Goal: Use online tool/utility: Use online tool/utility

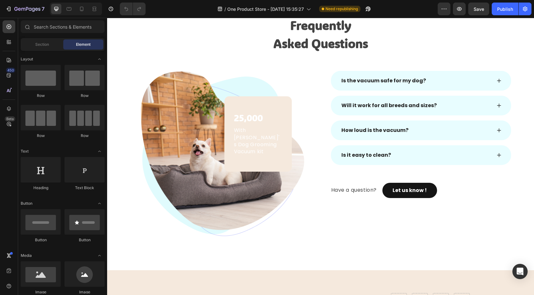
scroll to position [1747, 0]
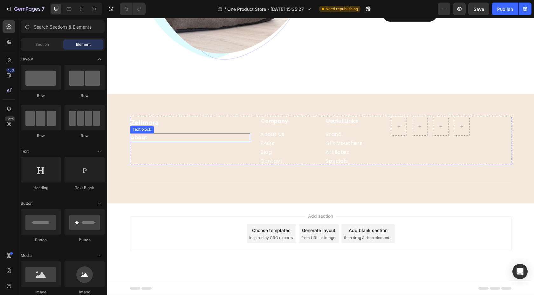
click at [153, 141] on p "About" at bounding box center [190, 138] width 119 height 8
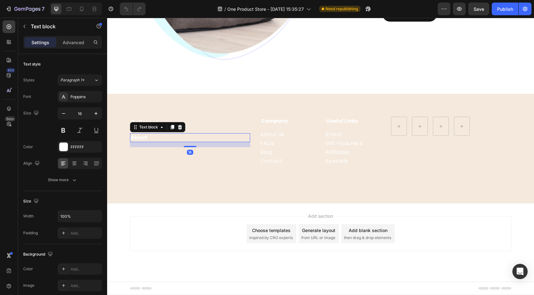
click at [154, 137] on p "About" at bounding box center [190, 138] width 119 height 8
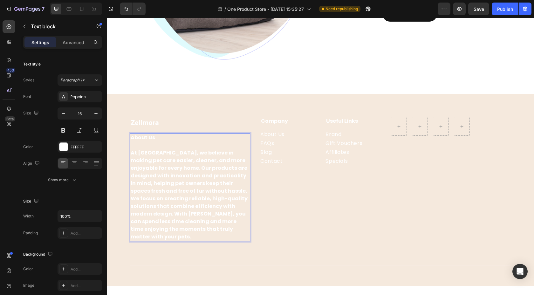
click at [215, 220] on p "At [GEOGRAPHIC_DATA], we believe in making pet care easier, cleaner, and more e…" at bounding box center [190, 195] width 119 height 92
click at [206, 226] on p "At [GEOGRAPHIC_DATA], we believe in making pet care easier, cleaner, and more e…" at bounding box center [190, 195] width 119 height 92
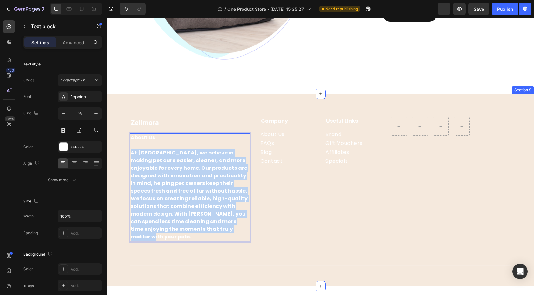
drag, startPoint x: 205, startPoint y: 228, endPoint x: 128, endPoint y: 153, distance: 106.8
click at [128, 153] on div "Zellmora Heading About Us At [GEOGRAPHIC_DATA], we believe in making pet care e…" at bounding box center [320, 196] width 417 height 159
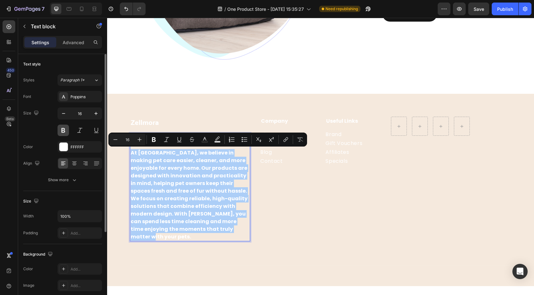
click at [64, 133] on button at bounding box center [63, 130] width 11 height 11
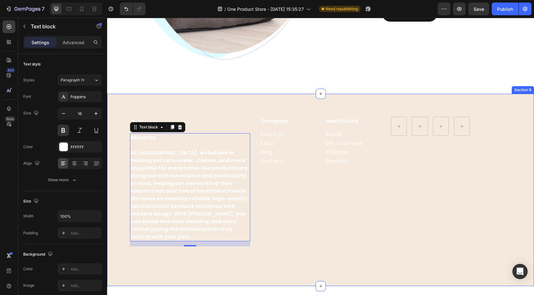
click at [179, 94] on div "Zellmora Heading About Us At [GEOGRAPHIC_DATA], we believe in making pet care e…" at bounding box center [320, 190] width 427 height 192
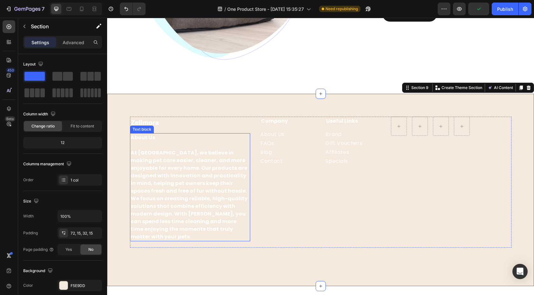
click at [161, 167] on p "At [GEOGRAPHIC_DATA], we believe in making pet care easier, cleaner, and more e…" at bounding box center [190, 195] width 119 height 92
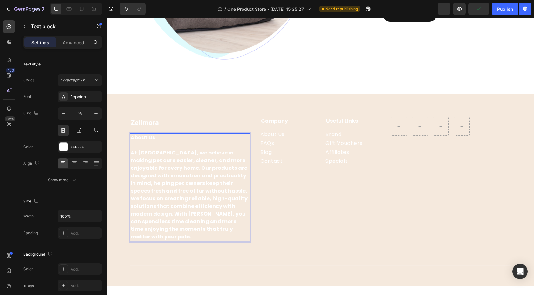
click at [205, 228] on p "At [GEOGRAPHIC_DATA], we believe in making pet care easier, cleaner, and more e…" at bounding box center [190, 195] width 119 height 92
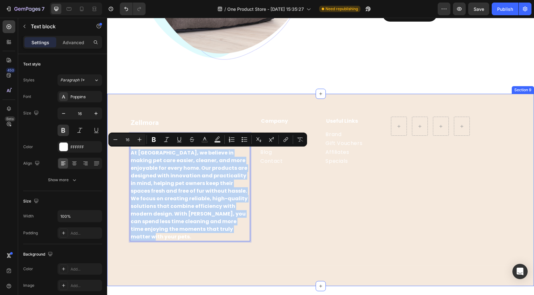
drag, startPoint x: 204, startPoint y: 229, endPoint x: 115, endPoint y: 149, distance: 119.3
click at [115, 149] on div "Zellmora Heading About Us At [GEOGRAPHIC_DATA], we believe in making pet care e…" at bounding box center [320, 196] width 417 height 159
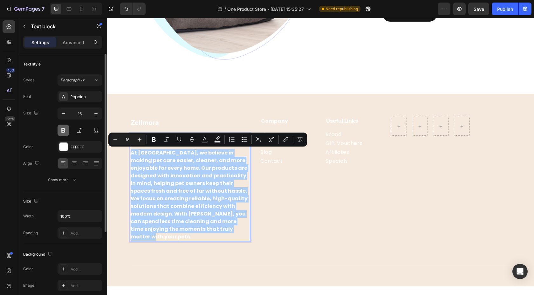
click at [61, 132] on button at bounding box center [63, 130] width 11 height 11
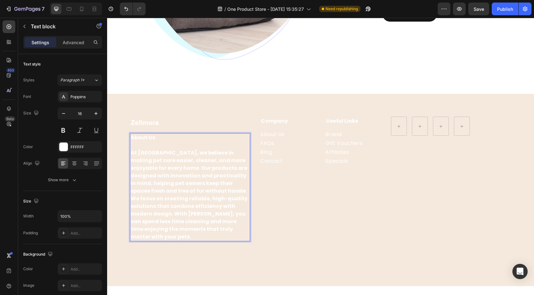
click at [148, 142] on p "Rich Text Editor. Editing area: main" at bounding box center [190, 145] width 119 height 8
click at [155, 141] on p "About Us" at bounding box center [190, 138] width 119 height 8
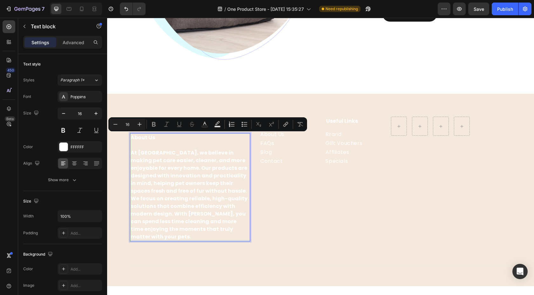
click at [158, 153] on p "At [GEOGRAPHIC_DATA], we believe in making pet care easier, cleaner, and more e…" at bounding box center [190, 195] width 119 height 92
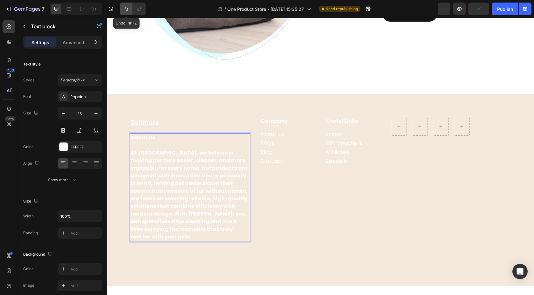
click at [126, 11] on icon "Undo/Redo" at bounding box center [126, 9] width 6 height 6
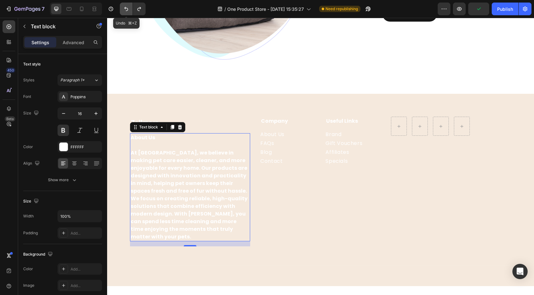
click at [126, 11] on icon "Undo/Redo" at bounding box center [126, 9] width 4 height 4
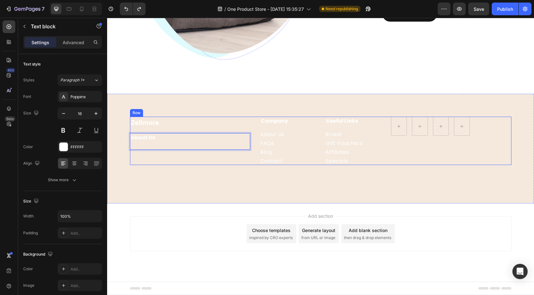
click at [178, 161] on div "Zellmora Heading About Us Text block 16 Text block" at bounding box center [190, 141] width 120 height 48
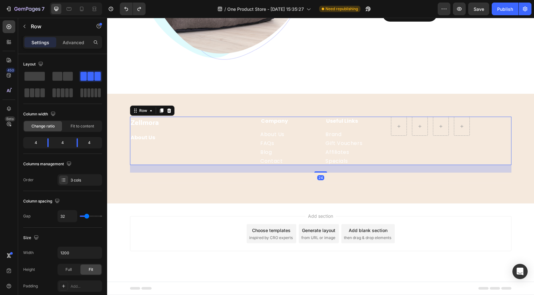
click at [163, 156] on div "Zellmora Heading About Us Text block Text block" at bounding box center [190, 141] width 120 height 48
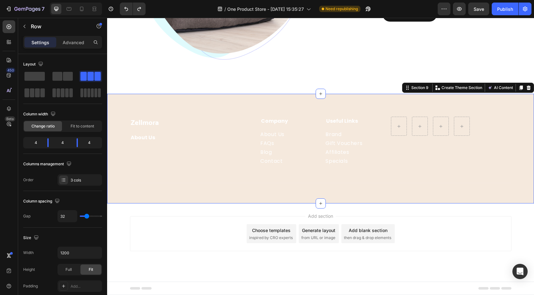
click at [230, 98] on div "Zellmora Heading About Us Text block Text block Company Heading About Us Button…" at bounding box center [320, 149] width 427 height 110
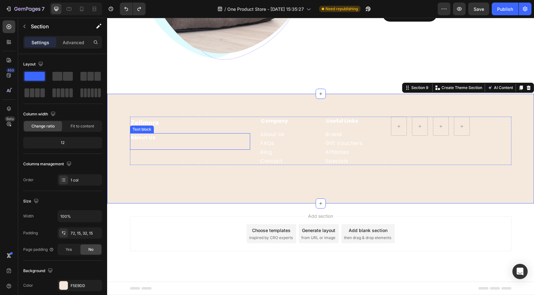
click at [168, 137] on p "About Us" at bounding box center [190, 138] width 119 height 8
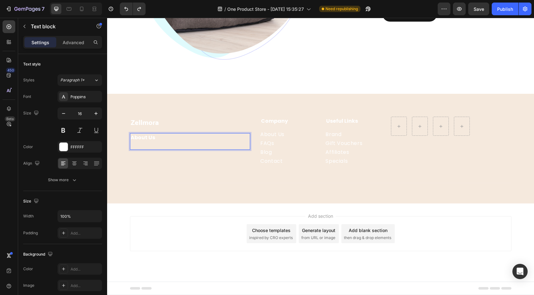
click at [162, 139] on p "About Us" at bounding box center [190, 138] width 119 height 8
click at [160, 140] on p "About Us" at bounding box center [190, 138] width 119 height 8
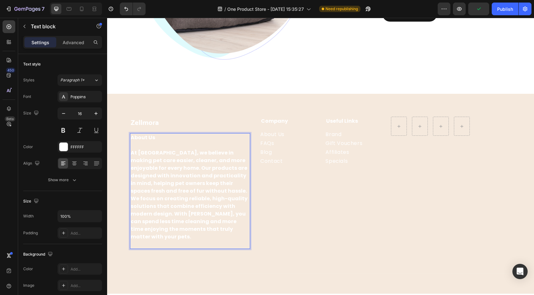
click at [203, 230] on p "At [GEOGRAPHIC_DATA], we believe in making pet care easier, cleaner, and more e…" at bounding box center [190, 195] width 119 height 92
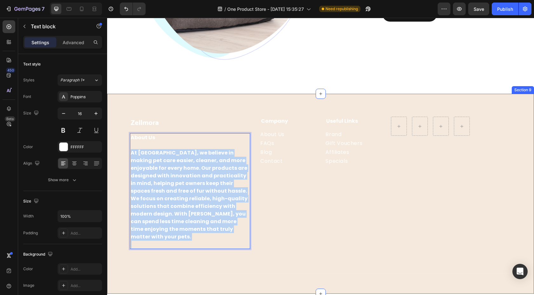
drag, startPoint x: 203, startPoint y: 231, endPoint x: 127, endPoint y: 154, distance: 108.1
click at [127, 154] on div "Zellmora Heading About Us At [GEOGRAPHIC_DATA], we believe in making pet care e…" at bounding box center [320, 200] width 417 height 167
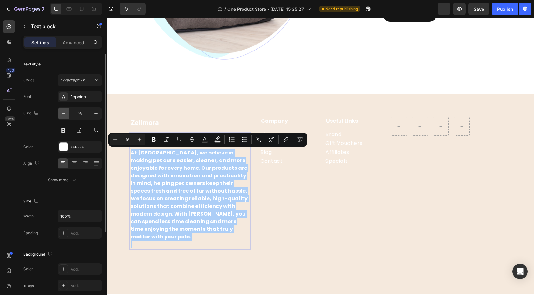
click at [68, 116] on button "button" at bounding box center [63, 113] width 11 height 11
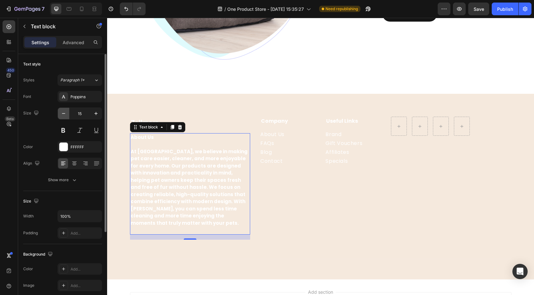
click at [67, 115] on button "button" at bounding box center [63, 113] width 11 height 11
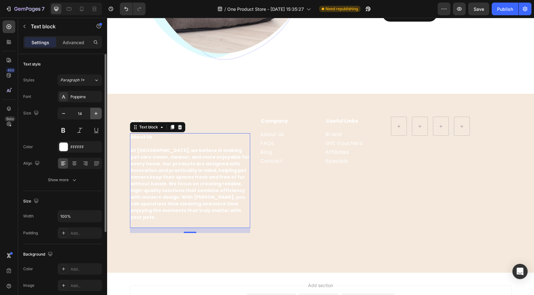
click at [92, 116] on button "button" at bounding box center [95, 113] width 11 height 11
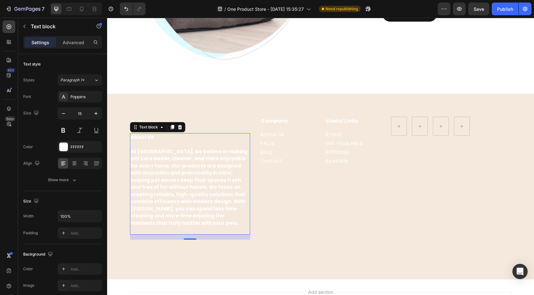
click at [151, 148] on p "At [GEOGRAPHIC_DATA], we believe in making pet care easier, cleaner, and more e…" at bounding box center [190, 187] width 119 height 79
click at [134, 152] on p "At [GEOGRAPHIC_DATA], we believe in making pet care easier, cleaner, and more e…" at bounding box center [190, 187] width 119 height 79
drag, startPoint x: 150, startPoint y: 138, endPoint x: 140, endPoint y: 138, distance: 9.9
click at [140, 138] on p "About Us" at bounding box center [190, 137] width 119 height 7
click at [151, 138] on p "About Us" at bounding box center [190, 137] width 119 height 7
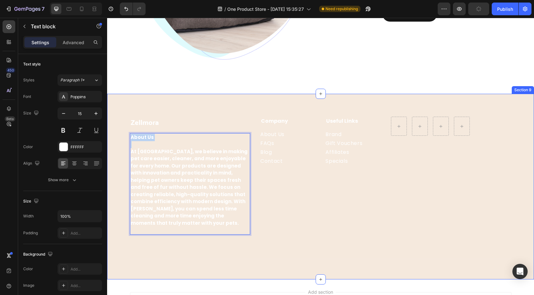
drag, startPoint x: 151, startPoint y: 138, endPoint x: 110, endPoint y: 137, distance: 41.3
click at [110, 137] on div "Zellmora Heading About Us At [GEOGRAPHIC_DATA], we believe in making pet care e…" at bounding box center [320, 187] width 427 height 186
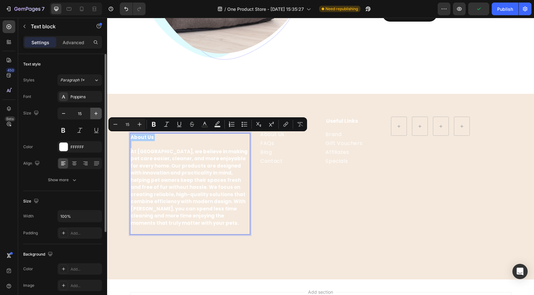
click at [97, 114] on icon "button" at bounding box center [96, 113] width 6 height 6
type input "16"
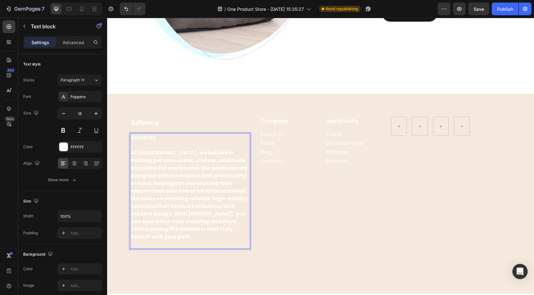
click at [159, 177] on p "At [GEOGRAPHIC_DATA], we believe in making pet care easier, cleaner, and more e…" at bounding box center [190, 195] width 119 height 92
click at [139, 157] on p "At [GEOGRAPHIC_DATA], we believe in making pet care easier, cleaner, and more e…" at bounding box center [190, 195] width 119 height 92
click at [133, 153] on p "At [GEOGRAPHIC_DATA], we believe in making pet care easier, cleaner, and more e…" at bounding box center [190, 195] width 119 height 92
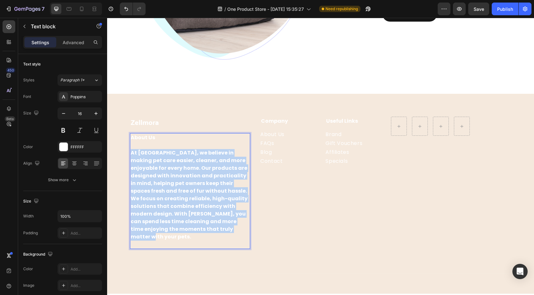
drag, startPoint x: 131, startPoint y: 152, endPoint x: 210, endPoint y: 228, distance: 109.0
click at [210, 228] on p "At [GEOGRAPHIC_DATA], we believe in making pet care easier, cleaner, and more e…" at bounding box center [190, 195] width 119 height 92
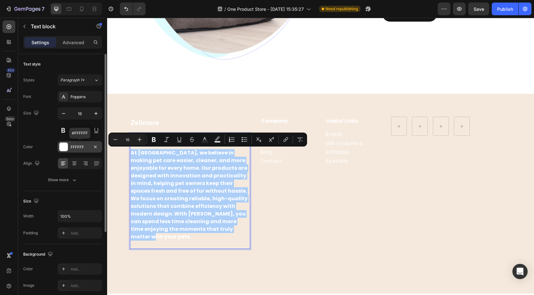
click at [79, 148] on div "FFFFFF" at bounding box center [80, 147] width 18 height 6
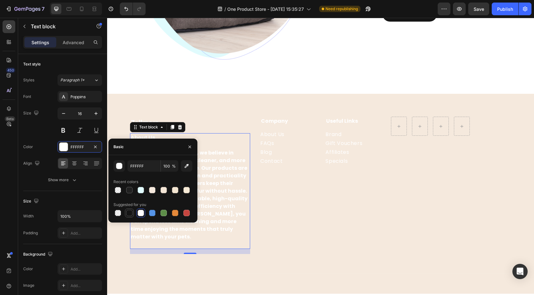
click at [130, 210] on div at bounding box center [129, 213] width 6 height 6
type input "151515"
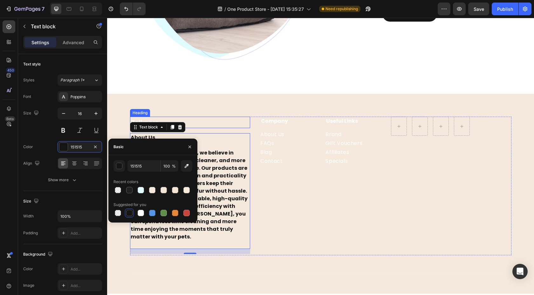
click at [186, 123] on h2 "Zellmora" at bounding box center [190, 122] width 120 height 11
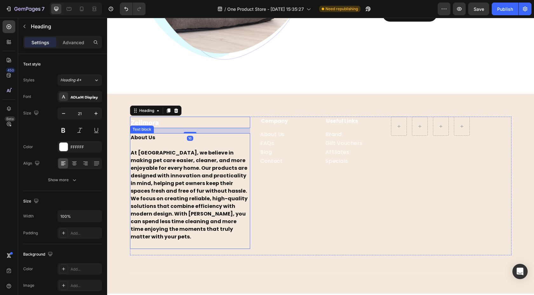
click at [184, 179] on p "At [GEOGRAPHIC_DATA], we believe in making pet care easier, cleaner, and more e…" at bounding box center [190, 195] width 119 height 92
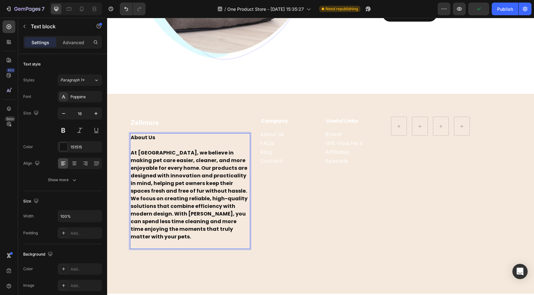
click at [132, 154] on p "At [GEOGRAPHIC_DATA], we believe in making pet care easier, cleaner, and more e…" at bounding box center [190, 195] width 119 height 92
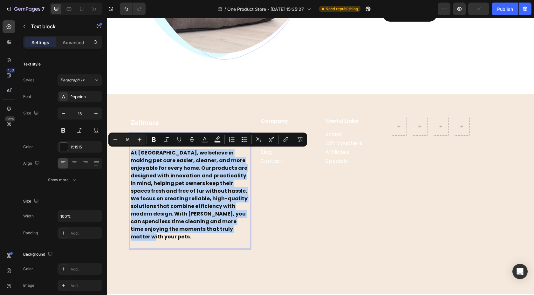
drag, startPoint x: 132, startPoint y: 153, endPoint x: 209, endPoint y: 230, distance: 108.8
click at [209, 230] on p "At [GEOGRAPHIC_DATA], we believe in making pet care easier, cleaner, and more e…" at bounding box center [190, 195] width 119 height 92
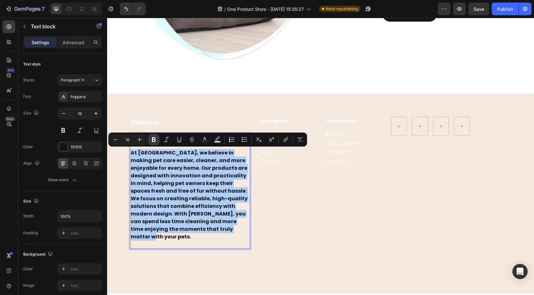
click at [156, 140] on icon "Editor contextual toolbar" at bounding box center [154, 139] width 6 height 6
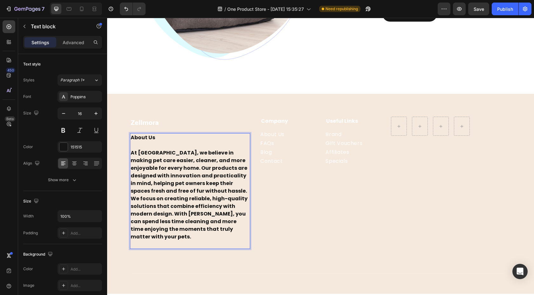
click at [156, 140] on p "About Us" at bounding box center [190, 138] width 119 height 8
click at [176, 186] on strong "At [GEOGRAPHIC_DATA], we believe in making pet care easier, cleaner, and more e…" at bounding box center [189, 194] width 117 height 91
click at [193, 217] on strong "At [GEOGRAPHIC_DATA], we believe in making pet care easier, cleaner, and more e…" at bounding box center [189, 194] width 117 height 91
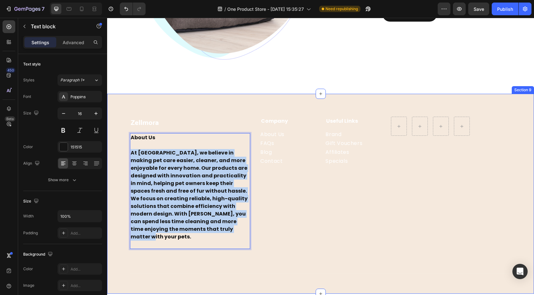
drag, startPoint x: 204, startPoint y: 228, endPoint x: 128, endPoint y: 154, distance: 106.1
click at [128, 154] on div "Zellmora Heading About Us At [GEOGRAPHIC_DATA], we believe in making pet care e…" at bounding box center [320, 200] width 417 height 167
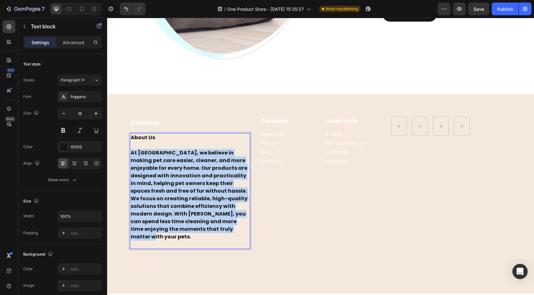
click at [183, 163] on strong "At [GEOGRAPHIC_DATA], we believe in making pet care easier, cleaner, and more e…" at bounding box center [189, 194] width 117 height 91
drag, startPoint x: 132, startPoint y: 152, endPoint x: 216, endPoint y: 229, distance: 113.8
click at [216, 229] on p "At [GEOGRAPHIC_DATA], we believe in making pet care easier, cleaner, and more e…" at bounding box center [190, 195] width 119 height 92
click at [185, 204] on strong "At [GEOGRAPHIC_DATA], we believe in making pet care easier, cleaner, and more e…" at bounding box center [189, 194] width 117 height 91
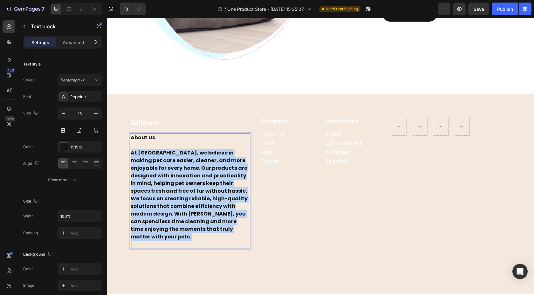
click at [191, 220] on strong "At [GEOGRAPHIC_DATA], we believe in making pet care easier, cleaner, and more e…" at bounding box center [189, 194] width 117 height 91
drag, startPoint x: 201, startPoint y: 230, endPoint x: 130, endPoint y: 151, distance: 106.2
click at [130, 150] on div "About Us At [GEOGRAPHIC_DATA], we believe in making pet care easier, cleaner, a…" at bounding box center [190, 191] width 120 height 116
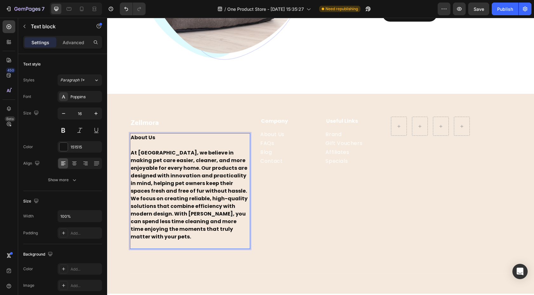
click at [142, 147] on p "Rich Text Editor. Editing area: main" at bounding box center [190, 145] width 119 height 8
click at [130, 154] on div "About Us At [GEOGRAPHIC_DATA], we believe in making pet care easier, cleaner, a…" at bounding box center [190, 191] width 120 height 116
click at [132, 154] on strong "At [GEOGRAPHIC_DATA], we believe in making pet care easier, cleaner, and more e…" at bounding box center [189, 194] width 117 height 91
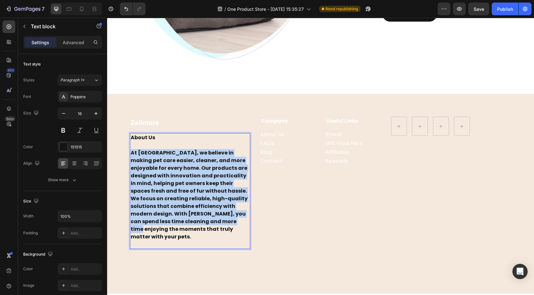
drag, startPoint x: 132, startPoint y: 154, endPoint x: 203, endPoint y: 220, distance: 97.4
click at [203, 220] on strong "At [GEOGRAPHIC_DATA], we believe in making pet care easier, cleaner, and more e…" at bounding box center [189, 194] width 117 height 91
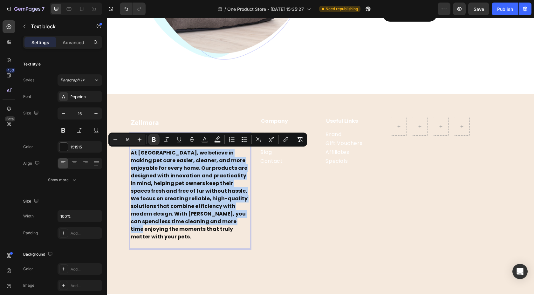
click at [203, 220] on strong "At [GEOGRAPHIC_DATA], we believe in making pet care easier, cleaner, and more e…" at bounding box center [189, 194] width 117 height 91
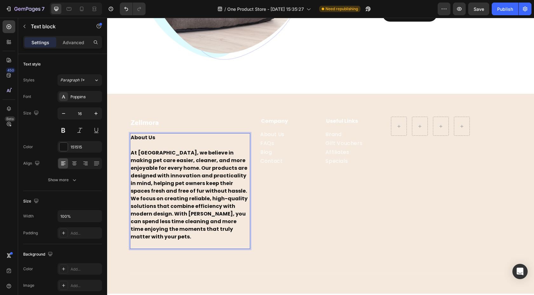
click at [204, 229] on p "At [GEOGRAPHIC_DATA], we believe in making pet care easier, cleaner, and more e…" at bounding box center [190, 195] width 119 height 92
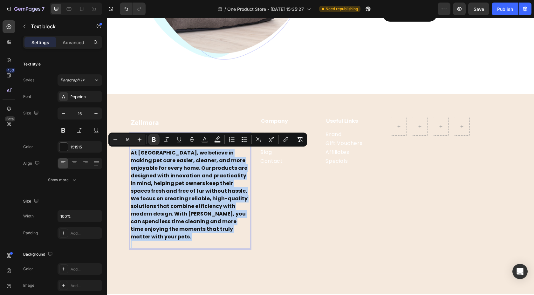
drag, startPoint x: 204, startPoint y: 229, endPoint x: 131, endPoint y: 153, distance: 105.2
click at [131, 153] on p "At [GEOGRAPHIC_DATA], we believe in making pet care easier, cleaner, and more e…" at bounding box center [190, 195] width 119 height 92
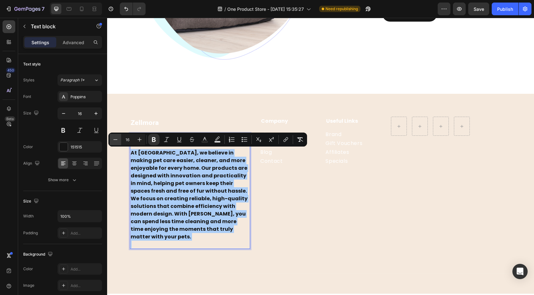
click at [117, 139] on icon "Editor contextual toolbar" at bounding box center [115, 139] width 6 height 6
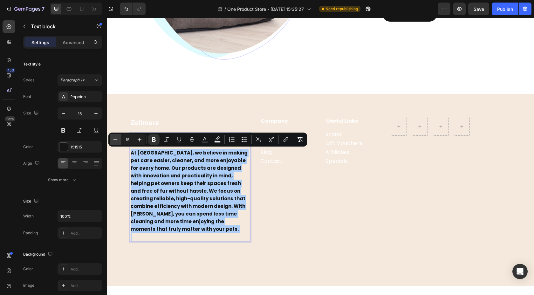
click at [117, 139] on icon "Editor contextual toolbar" at bounding box center [115, 139] width 4 height 0
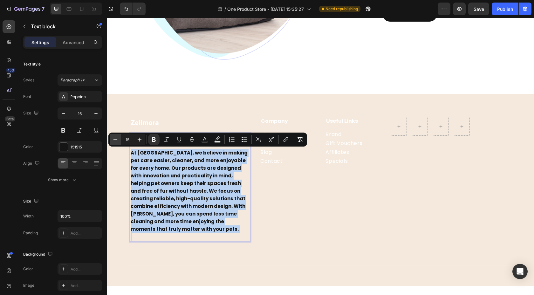
type input "14"
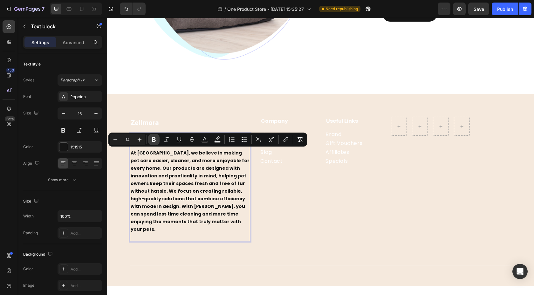
click at [156, 141] on icon "Editor contextual toolbar" at bounding box center [154, 139] width 6 height 6
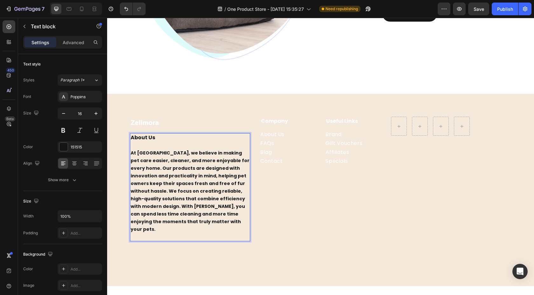
click at [163, 208] on span "At [GEOGRAPHIC_DATA], we believe in making pet care easier, cleaner, and more e…" at bounding box center [190, 191] width 119 height 83
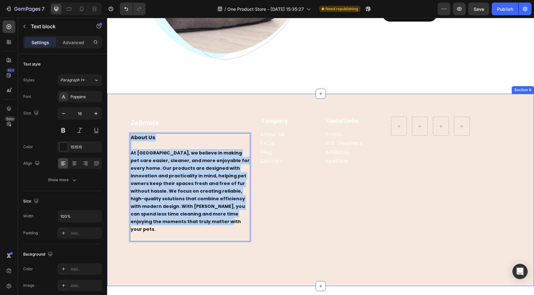
drag, startPoint x: 168, startPoint y: 223, endPoint x: 125, endPoint y: 133, distance: 99.5
click at [124, 133] on div "Zellmora Heading About Us At [GEOGRAPHIC_DATA], we believe in making pet care e…" at bounding box center [320, 196] width 417 height 159
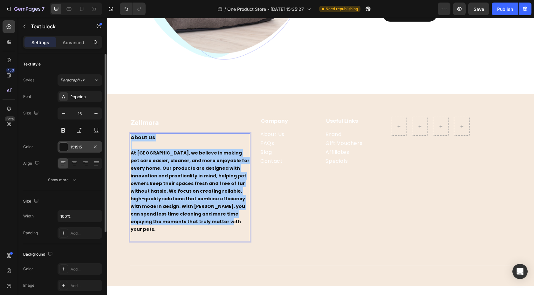
click at [64, 149] on div at bounding box center [63, 147] width 8 height 8
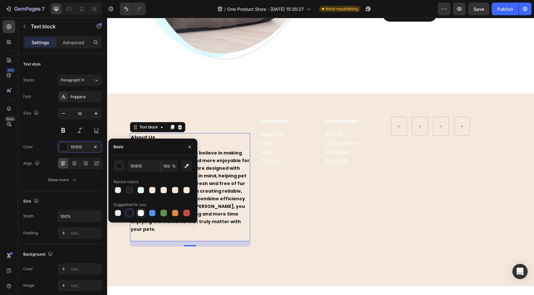
click at [141, 212] on div at bounding box center [141, 213] width 6 height 6
type input "FFFFFF"
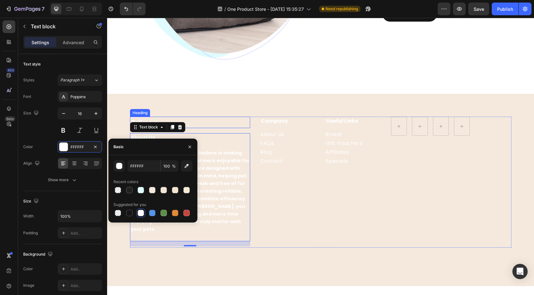
click at [196, 117] on h2 "Zellmora" at bounding box center [190, 122] width 120 height 11
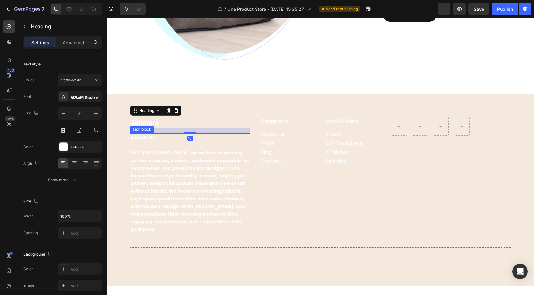
click at [176, 151] on span "At [GEOGRAPHIC_DATA], we believe in making pet care easier, cleaner, and more e…" at bounding box center [190, 191] width 119 height 83
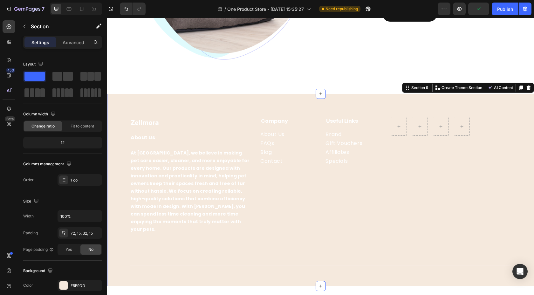
click at [245, 245] on div "Zellmora Heading About Us At [GEOGRAPHIC_DATA], we believe in making pet care e…" at bounding box center [320, 196] width 417 height 159
click at [216, 222] on p "At [GEOGRAPHIC_DATA], we believe in making pet care easier, cleaner, and more e…" at bounding box center [190, 191] width 119 height 84
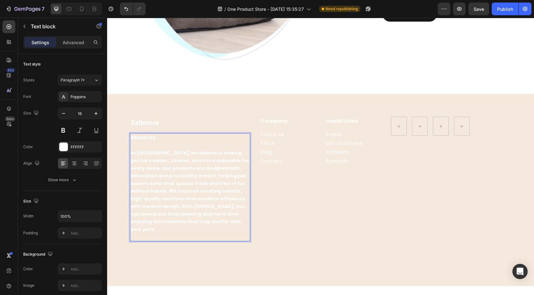
click at [203, 193] on span "At [GEOGRAPHIC_DATA], we believe in making pet care easier, cleaner, and more e…" at bounding box center [190, 191] width 119 height 83
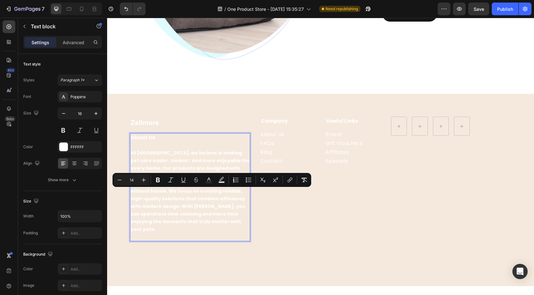
click at [203, 193] on span "At [GEOGRAPHIC_DATA], we believe in making pet care easier, cleaner, and more e…" at bounding box center [190, 191] width 119 height 83
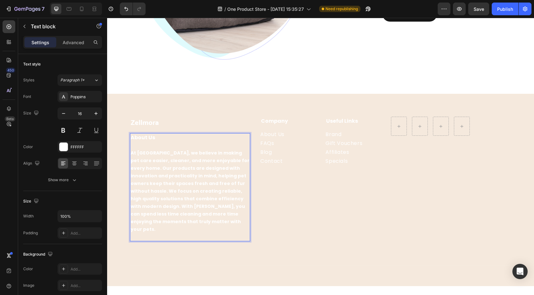
click at [180, 237] on div "Zellmora Heading About Us At [GEOGRAPHIC_DATA], we believe in making pet care e…" at bounding box center [190, 182] width 120 height 131
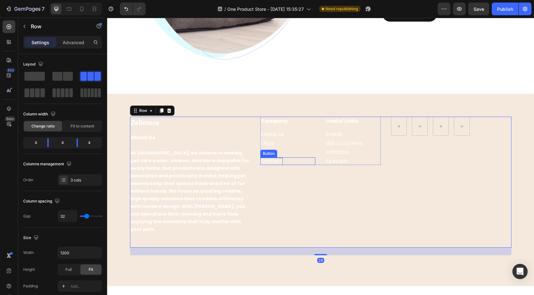
click at [280, 160] on div "Contact" at bounding box center [271, 161] width 22 height 7
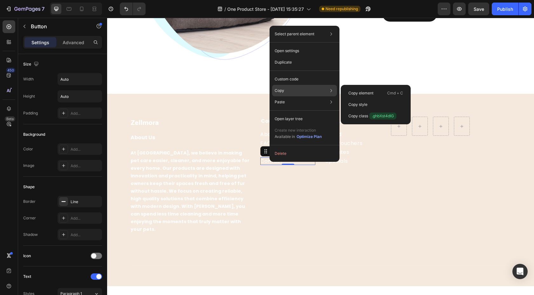
click at [292, 93] on div "Copy Copy element Cmd + C Copy style Copy class .ghbXst4dIG" at bounding box center [304, 90] width 65 height 11
click at [189, 162] on span "At [GEOGRAPHIC_DATA], we believe in making pet care easier, cleaner, and more e…" at bounding box center [190, 191] width 119 height 83
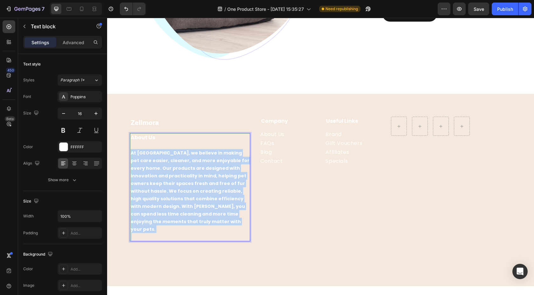
drag, startPoint x: 131, startPoint y: 152, endPoint x: 207, endPoint y: 223, distance: 103.2
click at [207, 223] on p "At [GEOGRAPHIC_DATA], we believe in making pet care easier, cleaner, and more e…" at bounding box center [190, 191] width 119 height 84
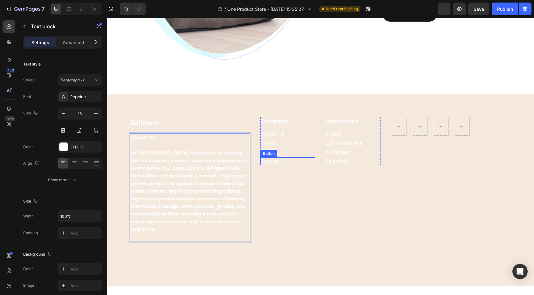
click at [277, 155] on div "Blog Button" at bounding box center [287, 152] width 55 height 8
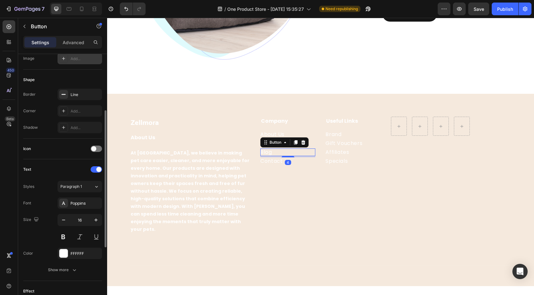
scroll to position [108, 0]
click at [143, 195] on span "At [GEOGRAPHIC_DATA], we believe in making pet care easier, cleaner, and more e…" at bounding box center [190, 191] width 119 height 83
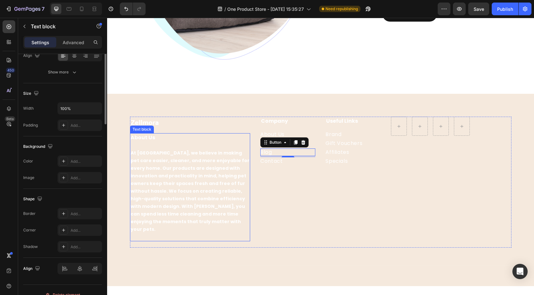
scroll to position [0, 0]
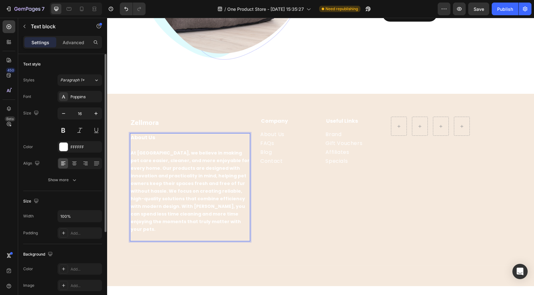
click at [170, 225] on p "At [GEOGRAPHIC_DATA], we believe in making pet care easier, cleaner, and more e…" at bounding box center [190, 191] width 119 height 84
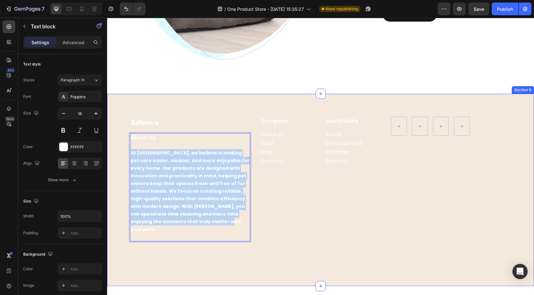
drag, startPoint x: 165, startPoint y: 224, endPoint x: 129, endPoint y: 151, distance: 81.5
click at [129, 151] on div "Zellmora Heading About Us At [GEOGRAPHIC_DATA], we believe in making pet care e…" at bounding box center [320, 196] width 417 height 159
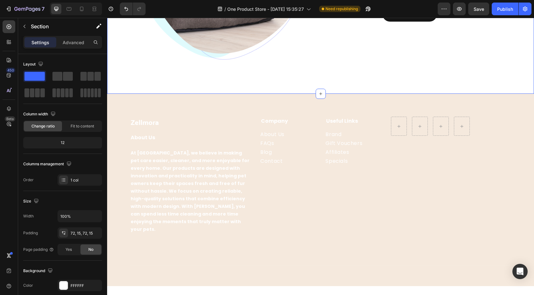
click at [209, 151] on span "At [GEOGRAPHIC_DATA], we believe in making pet care easier, cleaner, and more e…" at bounding box center [190, 191] width 119 height 83
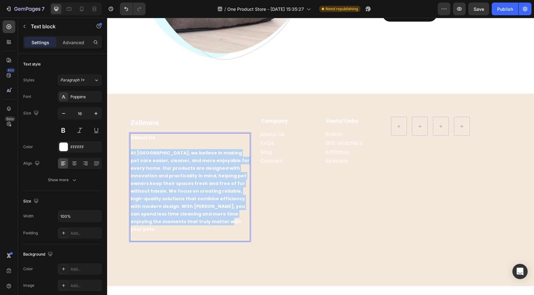
drag, startPoint x: 170, startPoint y: 225, endPoint x: 108, endPoint y: 153, distance: 94.9
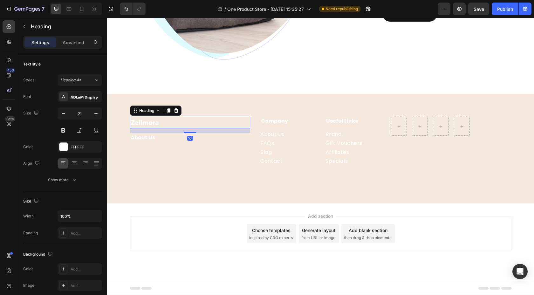
click at [221, 118] on h2 "Zellmora" at bounding box center [190, 122] width 120 height 11
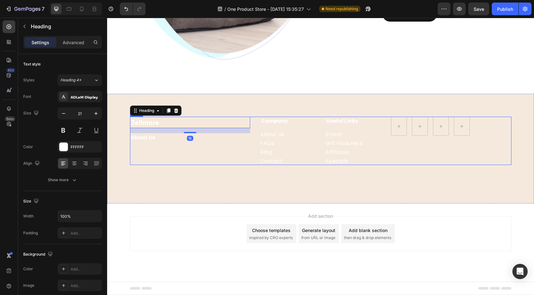
click at [170, 154] on div "Zellmora Heading 16 About Us Text block Text block" at bounding box center [190, 141] width 120 height 48
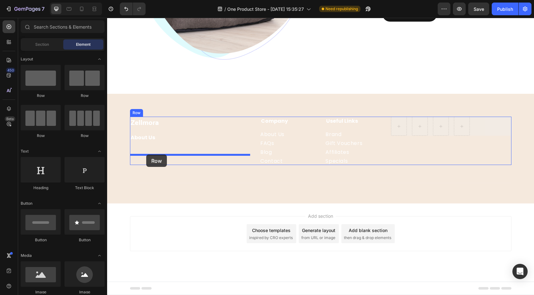
drag, startPoint x: 399, startPoint y: 131, endPoint x: 146, endPoint y: 154, distance: 253.5
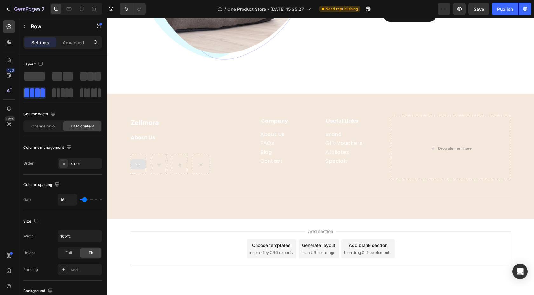
click at [142, 158] on div at bounding box center [138, 164] width 16 height 19
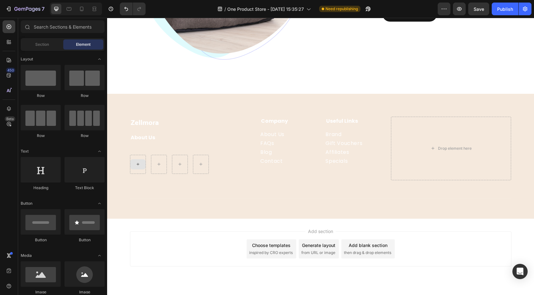
click at [141, 161] on div at bounding box center [137, 164] width 15 height 10
click at [74, 169] on div at bounding box center [85, 169] width 40 height 25
click at [87, 175] on div at bounding box center [85, 169] width 40 height 25
drag, startPoint x: 202, startPoint y: 194, endPoint x: 141, endPoint y: 166, distance: 66.6
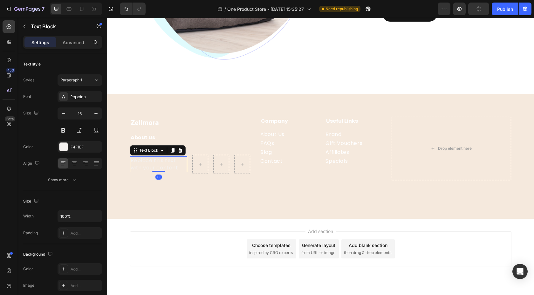
click at [141, 165] on div "Replace this text with your content" at bounding box center [159, 164] width 58 height 16
click at [169, 168] on p "Replace this text with your content" at bounding box center [159, 164] width 56 height 14
click at [181, 167] on p "Replace this text with your content" at bounding box center [159, 164] width 56 height 14
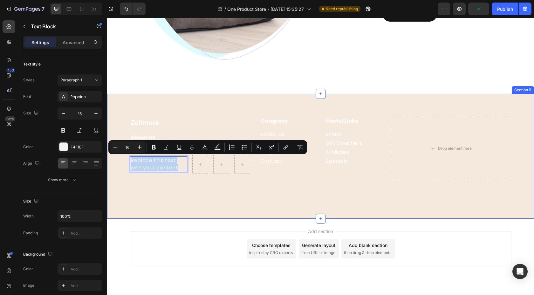
drag, startPoint x: 180, startPoint y: 168, endPoint x: 120, endPoint y: 150, distance: 63.4
click at [120, 150] on div "Zellmora Heading About Us Text block Replace this text with your content Text B…" at bounding box center [320, 163] width 417 height 92
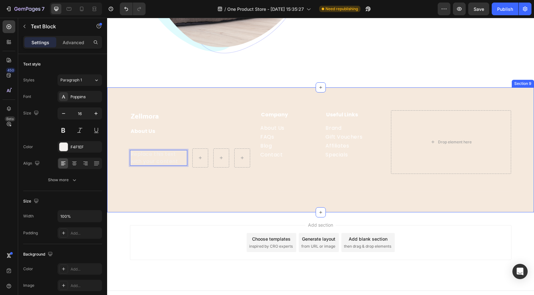
scroll to position [1798, 0]
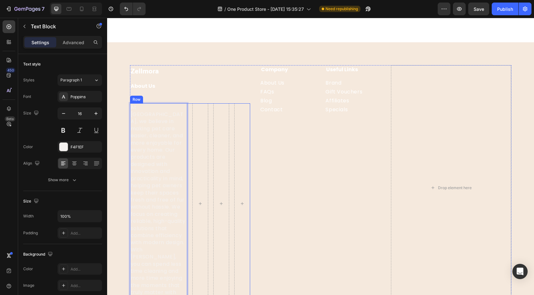
click at [191, 209] on div "At [GEOGRAPHIC_DATA], we believe in making pet care easier, cleaner, and more e…" at bounding box center [190, 203] width 120 height 201
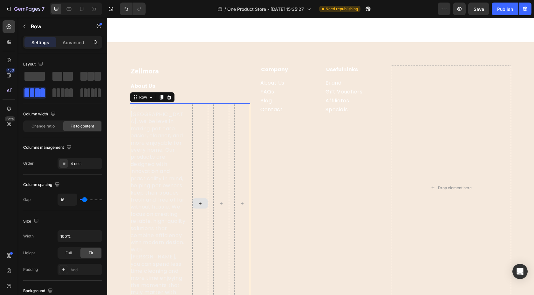
click at [200, 207] on div at bounding box center [200, 203] width 16 height 201
click at [244, 171] on div at bounding box center [242, 203] width 16 height 201
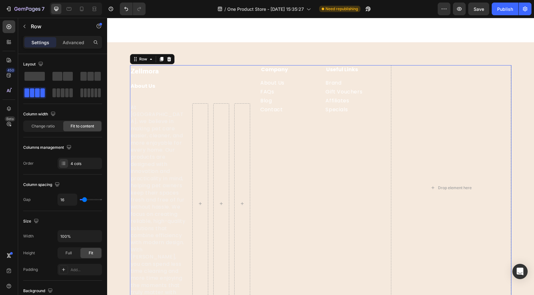
click at [284, 172] on div "Company Heading About Us Button FAQs Button Blog Button Contact Button Useful L…" at bounding box center [320, 187] width 120 height 245
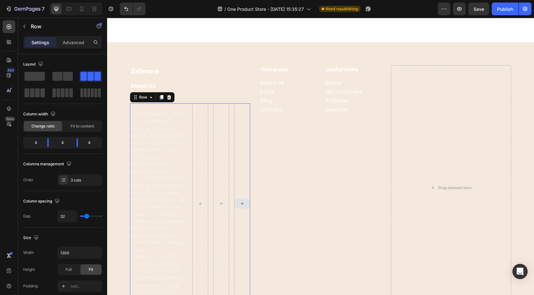
click at [250, 169] on div at bounding box center [242, 203] width 16 height 201
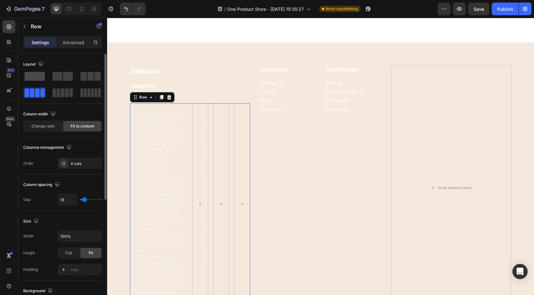
click at [39, 77] on span at bounding box center [34, 76] width 20 height 9
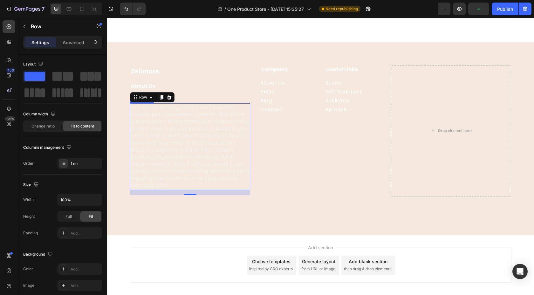
click at [216, 163] on p "At [GEOGRAPHIC_DATA], we believe in making pet care easier, cleaner, and more e…" at bounding box center [190, 147] width 119 height 86
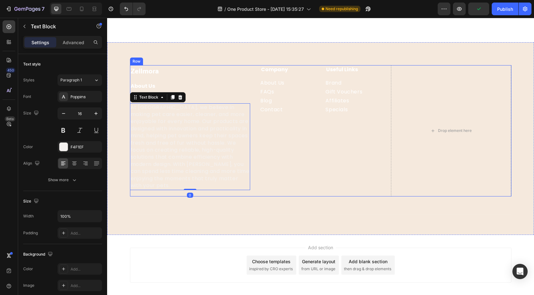
click at [283, 183] on div "Company Heading About Us Button FAQs Button Blog Button Contact Button Useful L…" at bounding box center [320, 130] width 120 height 131
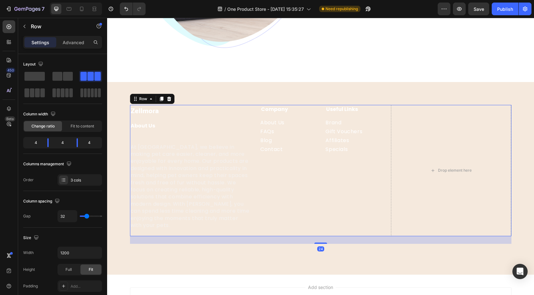
scroll to position [1758, 0]
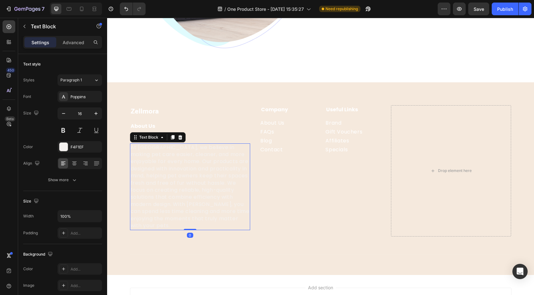
click at [215, 189] on p "At [GEOGRAPHIC_DATA], we believe in making pet care easier, cleaner, and more e…" at bounding box center [190, 187] width 119 height 86
click at [239, 217] on p "At [GEOGRAPHIC_DATA], we believe in making pet care easier, cleaner, and more e…" at bounding box center [190, 187] width 119 height 86
click at [243, 219] on p "At [GEOGRAPHIC_DATA], we believe in making pet care easier, cleaner, and more e…" at bounding box center [190, 187] width 119 height 86
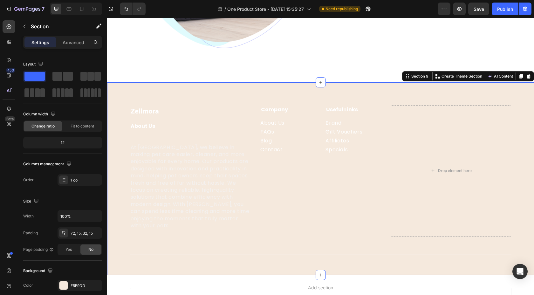
click at [223, 99] on div "Zellmora Heading About Us Text block At [GEOGRAPHIC_DATA], we believe in making…" at bounding box center [320, 178] width 427 height 192
click at [203, 168] on p "At [GEOGRAPHIC_DATA], we believe in making pet care easier, cleaner, and more e…" at bounding box center [190, 187] width 119 height 86
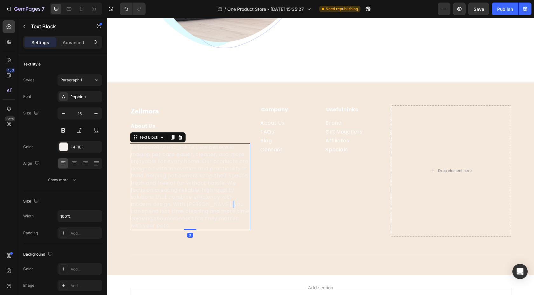
click at [231, 202] on p "At [GEOGRAPHIC_DATA], we believe in making pet care easier, cleaner, and more e…" at bounding box center [190, 187] width 119 height 86
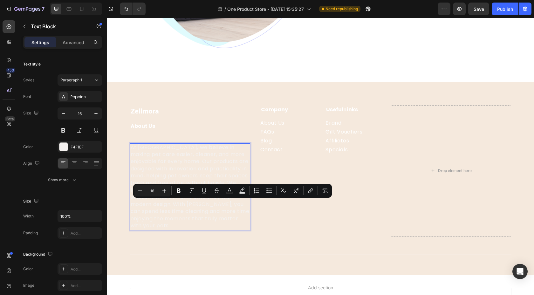
click at [241, 217] on p "At [GEOGRAPHIC_DATA], we believe in making pet care easier, cleaner, and more e…" at bounding box center [190, 187] width 119 height 86
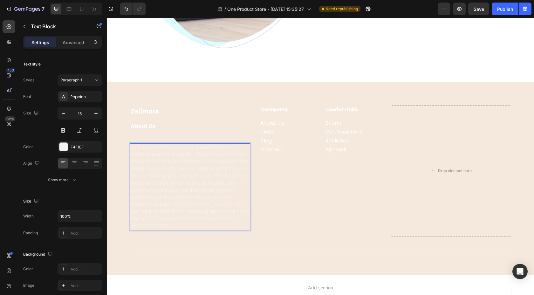
click at [242, 218] on p "At [GEOGRAPHIC_DATA], we believe in making pet care easier, cleaner, and more e…" at bounding box center [190, 187] width 119 height 86
click at [244, 218] on p "At [GEOGRAPHIC_DATA], we believe in making pet care easier, cleaner, and more e…" at bounding box center [190, 187] width 119 height 86
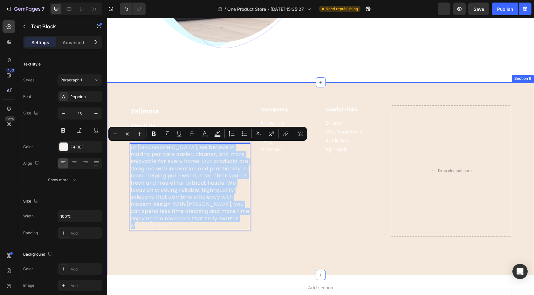
drag, startPoint x: 245, startPoint y: 218, endPoint x: 130, endPoint y: 140, distance: 139.4
click at [130, 140] on div "Zellmora Heading About Us Text block At [GEOGRAPHIC_DATA], we believe in making…" at bounding box center [190, 170] width 120 height 131
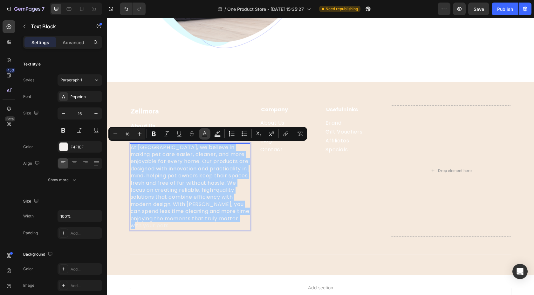
click at [209, 135] on button "Text Color" at bounding box center [204, 133] width 11 height 11
type input "F4F1EF"
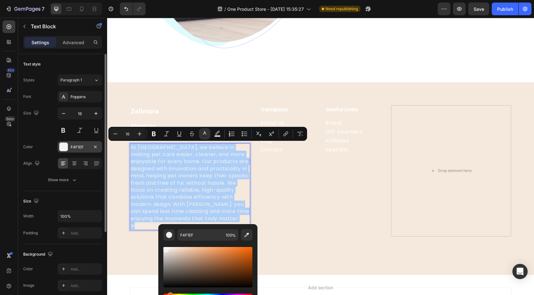
click at [68, 151] on div "F4F1EF" at bounding box center [80, 146] width 45 height 11
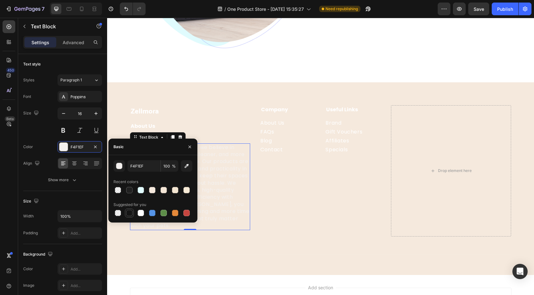
click at [132, 214] on div at bounding box center [129, 213] width 6 height 6
type input "151515"
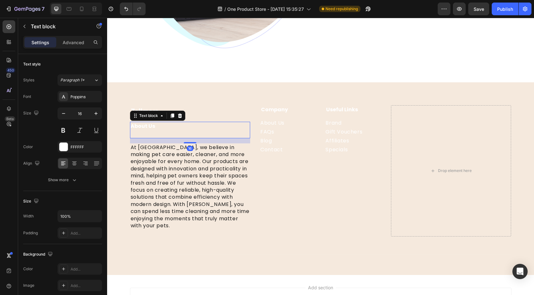
click at [178, 136] on p "Rich Text Editor. Editing area: main" at bounding box center [190, 134] width 119 height 8
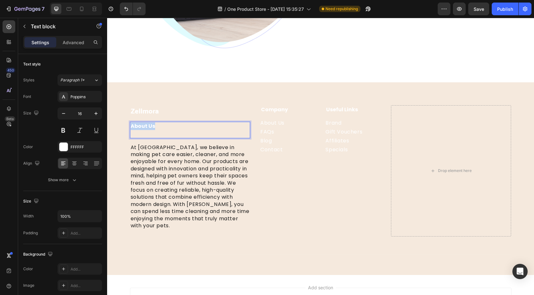
drag, startPoint x: 157, startPoint y: 125, endPoint x: 105, endPoint y: 126, distance: 52.4
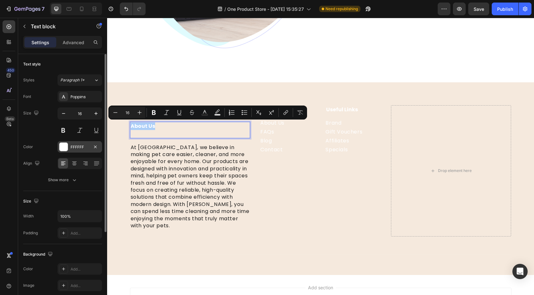
click at [78, 150] on div "FFFFFF" at bounding box center [80, 146] width 45 height 11
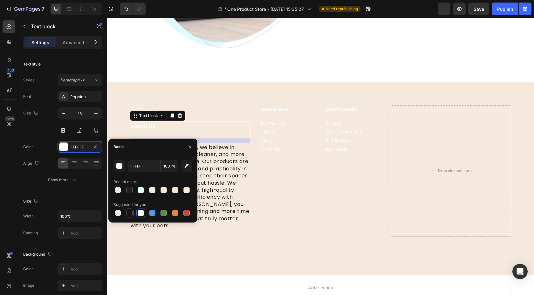
click at [128, 214] on div at bounding box center [129, 213] width 6 height 6
type input "151515"
click at [136, 92] on div "Zellmora Heading About Us Text block 16 At Zellmora, we believe in making pet c…" at bounding box center [320, 178] width 427 height 192
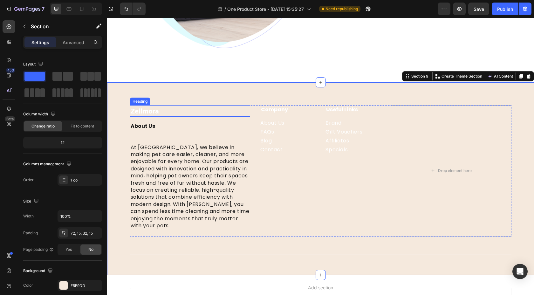
click at [148, 114] on h2 "Zellmora" at bounding box center [190, 110] width 120 height 11
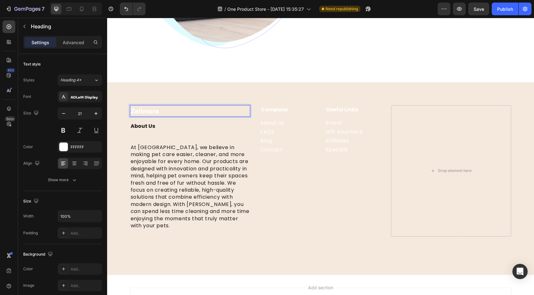
click at [154, 107] on h2 "Zellmora" at bounding box center [190, 110] width 120 height 11
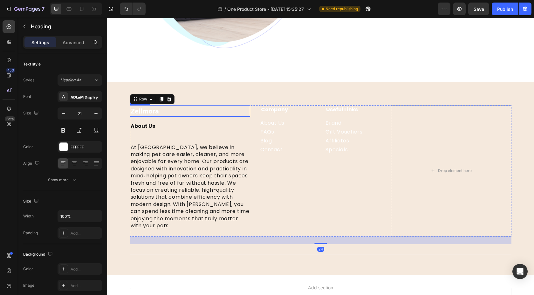
click at [168, 116] on div "Zellmora Heading About Us Text block At [GEOGRAPHIC_DATA], we believe in making…" at bounding box center [190, 170] width 120 height 131
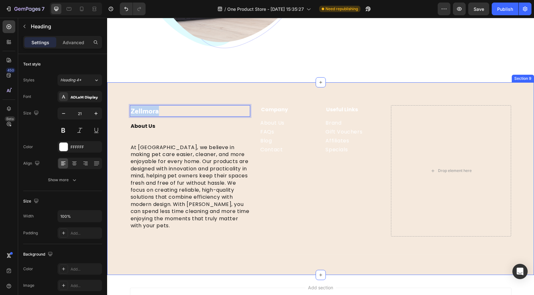
drag, startPoint x: 167, startPoint y: 113, endPoint x: 109, endPoint y: 113, distance: 57.5
click at [109, 113] on div "Zellmora Heading 16 About Us Text block At [GEOGRAPHIC_DATA], we believe in mak…" at bounding box center [320, 178] width 427 height 192
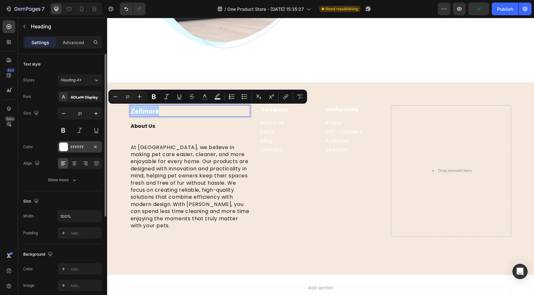
click at [66, 142] on div at bounding box center [63, 146] width 9 height 9
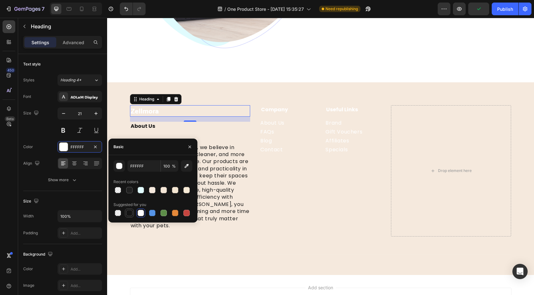
click at [131, 213] on div at bounding box center [129, 213] width 6 height 6
type input "151515"
click at [255, 189] on div "Zellmora Heading 16 About Us Text block At [GEOGRAPHIC_DATA], we believe in mak…" at bounding box center [320, 170] width 381 height 131
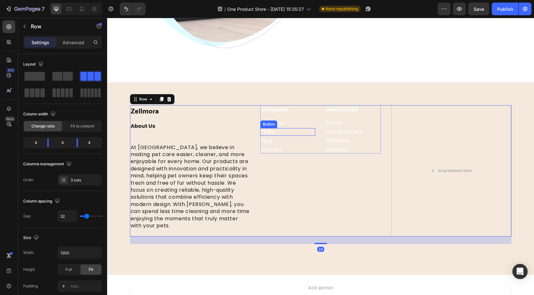
click at [298, 128] on div "FAQs Button" at bounding box center [287, 132] width 55 height 8
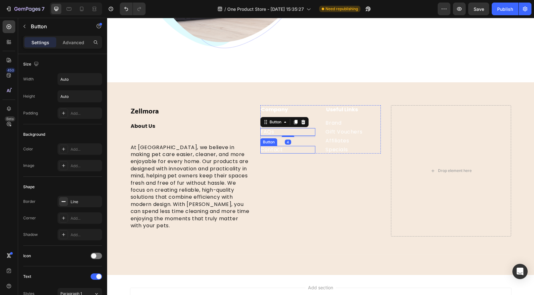
click at [309, 155] on div "Company Heading About Us Button FAQs Button 4 Blog Button Contact Button Useful…" at bounding box center [320, 170] width 120 height 131
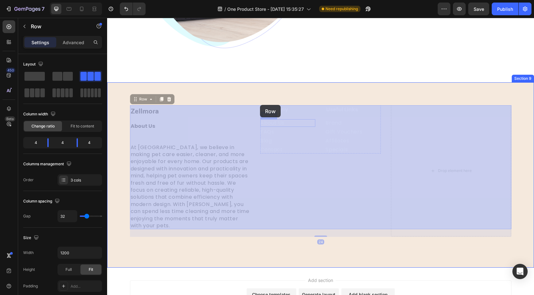
drag, startPoint x: 309, startPoint y: 155, endPoint x: 260, endPoint y: 105, distance: 69.9
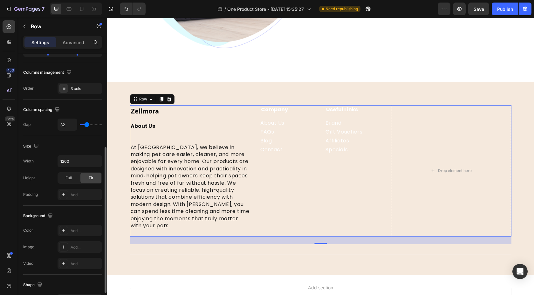
scroll to position [119, 0]
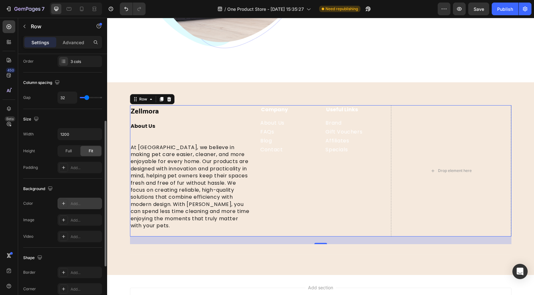
click at [78, 204] on div "Add..." at bounding box center [86, 204] width 30 height 6
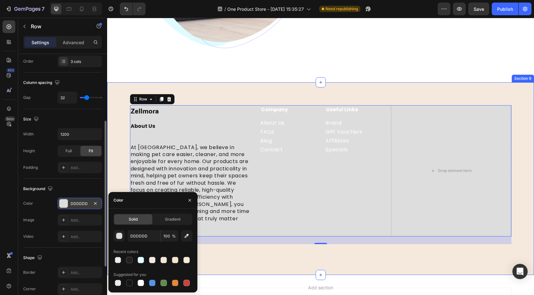
click at [198, 83] on div "Zellmora Heading About Us Text block At [GEOGRAPHIC_DATA], we believe in making…" at bounding box center [320, 178] width 427 height 192
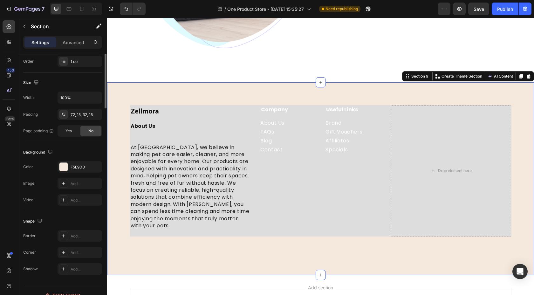
scroll to position [0, 0]
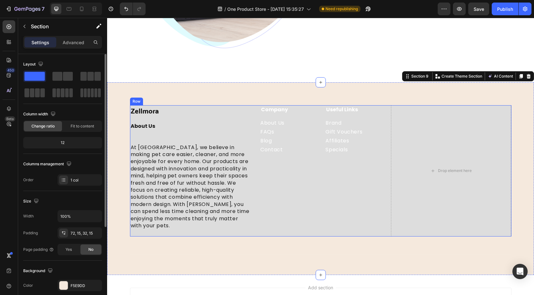
click at [287, 150] on div "Contact Button" at bounding box center [287, 150] width 55 height 8
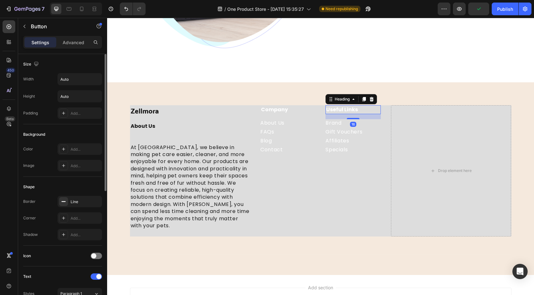
click at [360, 113] on p "Useful Links" at bounding box center [353, 110] width 54 height 8
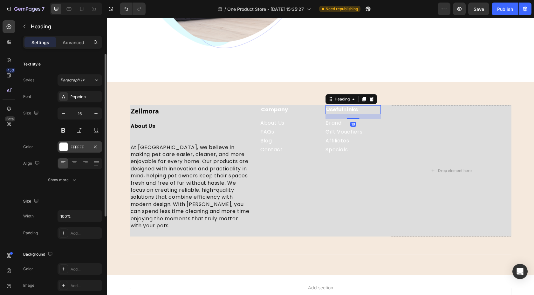
click at [71, 144] on div "FFFFFF" at bounding box center [80, 147] width 18 height 6
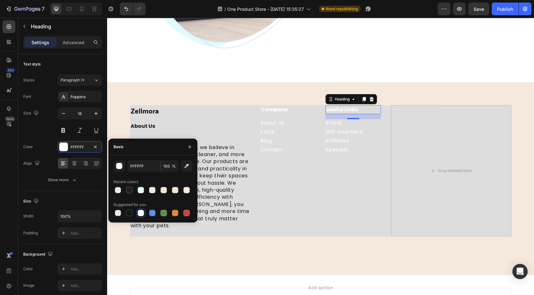
click at [126, 217] on div "FFFFFF 100 % Recent colors Suggested for you" at bounding box center [152, 188] width 89 height 67
click at [127, 216] on div at bounding box center [129, 213] width 6 height 6
type input "151515"
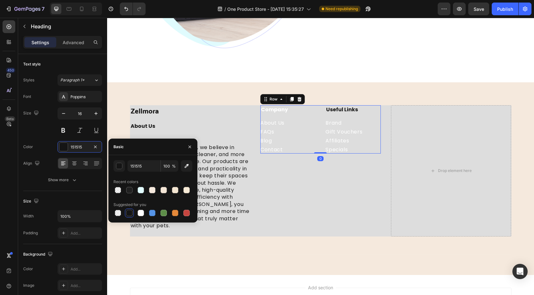
click at [287, 115] on div "Company Heading About Us Button FAQs Button Blog Button Contact Button" at bounding box center [287, 129] width 55 height 48
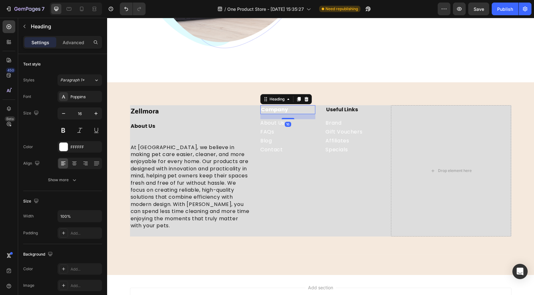
click at [291, 110] on p "Company" at bounding box center [288, 110] width 54 height 8
click at [65, 142] on div at bounding box center [63, 146] width 9 height 9
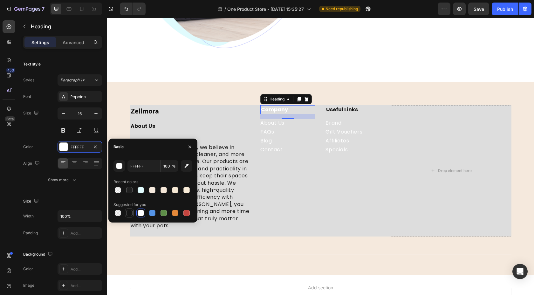
click at [132, 211] on div at bounding box center [129, 213] width 6 height 6
type input "151515"
click at [202, 124] on p "About Us" at bounding box center [190, 126] width 119 height 8
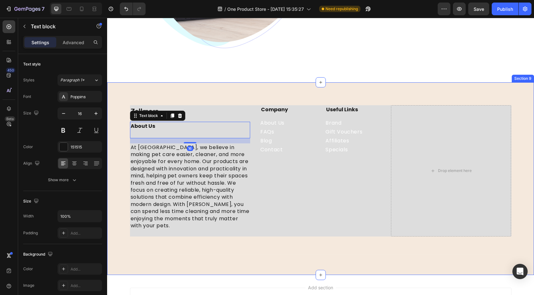
click at [254, 82] on div "Zellmora Heading About Us Text block 16 At Zellmora, we believe in making pet c…" at bounding box center [320, 178] width 427 height 192
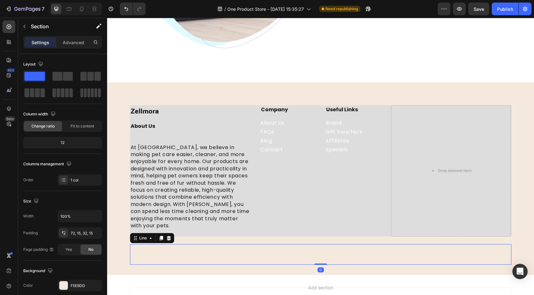
click at [336, 250] on div "Title Line 0" at bounding box center [320, 254] width 381 height 21
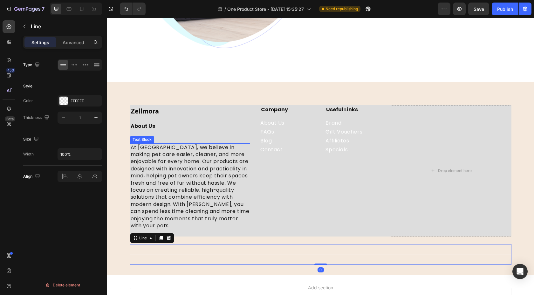
click at [157, 145] on p "At [GEOGRAPHIC_DATA], we believe in making pet care easier, cleaner, and more e…" at bounding box center [190, 187] width 119 height 86
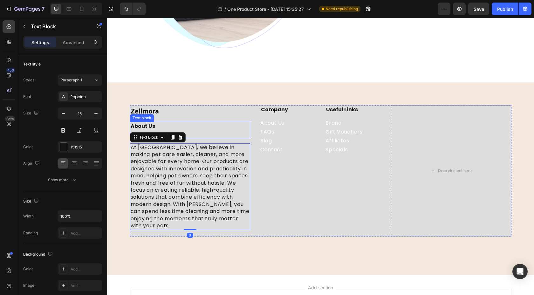
click at [197, 127] on p "About Us" at bounding box center [190, 126] width 119 height 8
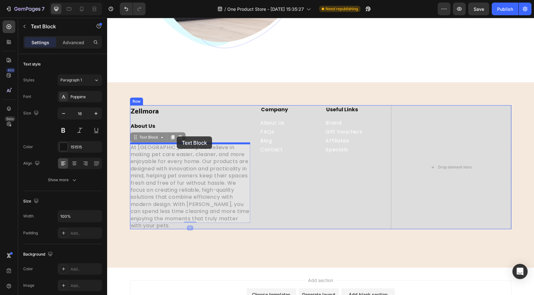
drag, startPoint x: 176, startPoint y: 150, endPoint x: 177, endPoint y: 137, distance: 13.0
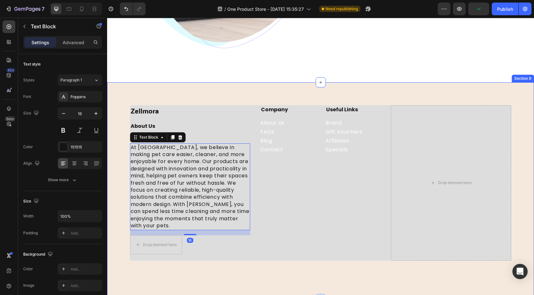
click at [230, 94] on div "Zellmora Heading About Us Text block At [GEOGRAPHIC_DATA], we believe in making…" at bounding box center [320, 190] width 427 height 216
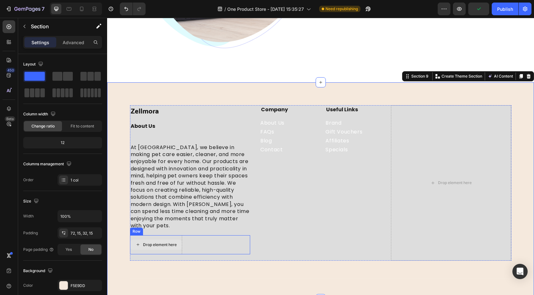
click at [167, 235] on div "Drop element here" at bounding box center [156, 244] width 52 height 19
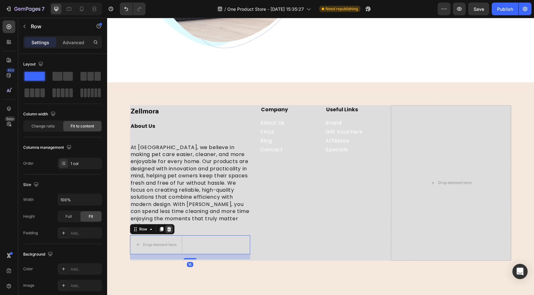
click at [171, 227] on icon at bounding box center [169, 229] width 5 height 5
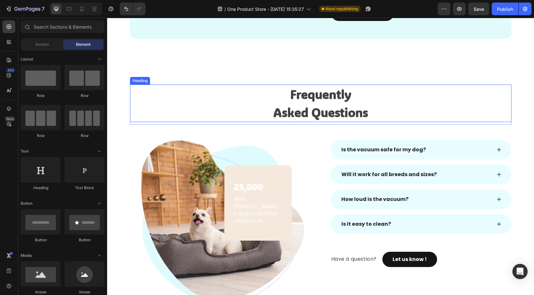
scroll to position [1488, 0]
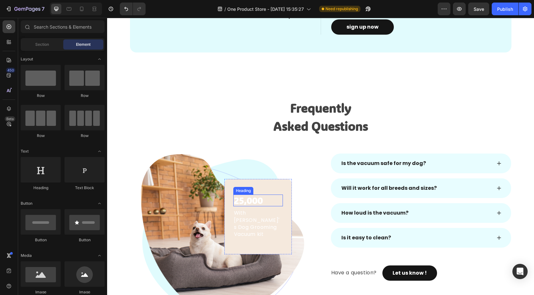
click at [266, 200] on h2 "25,000" at bounding box center [258, 201] width 50 height 12
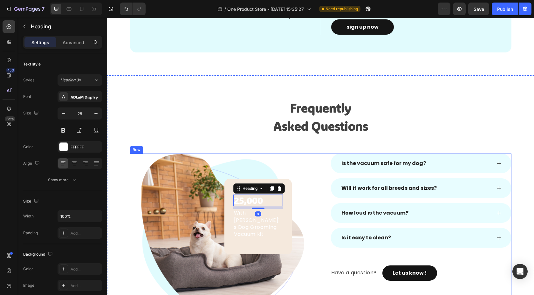
click at [321, 205] on div "Image 25,000 Heading 8 With [PERSON_NAME]'s Dog Grooming Vacuum kit Text block …" at bounding box center [320, 242] width 381 height 177
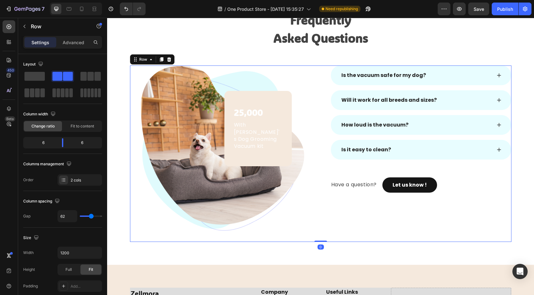
scroll to position [1609, 0]
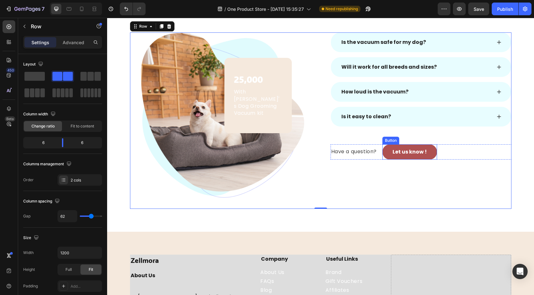
click at [394, 152] on button "Let us know !" at bounding box center [409, 151] width 55 height 15
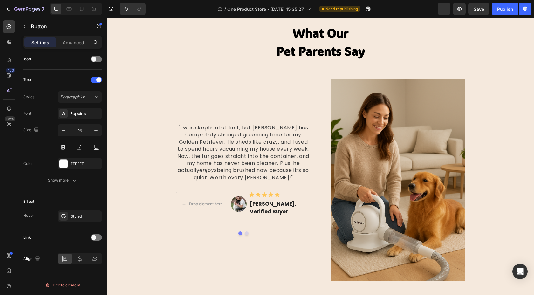
scroll to position [1099, 0]
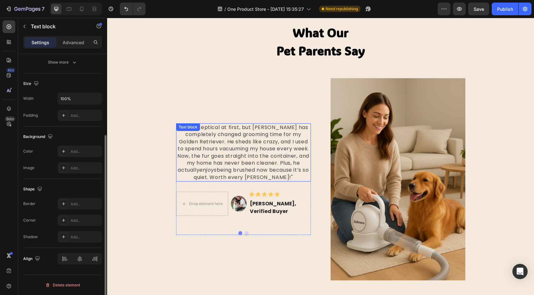
click at [256, 178] on p ""I was skeptical at first, but [PERSON_NAME] has completely changed grooming ti…" at bounding box center [244, 152] width 134 height 57
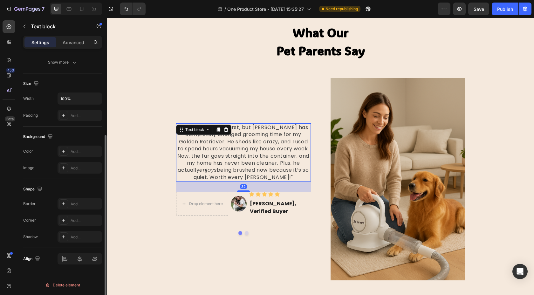
scroll to position [0, 0]
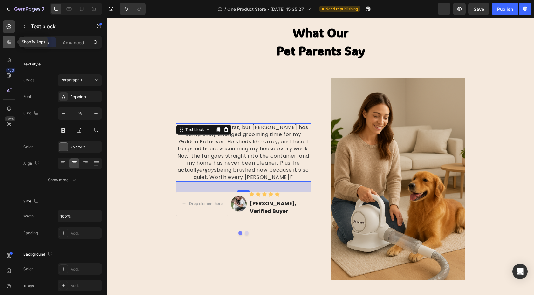
click at [7, 42] on icon at bounding box center [9, 42] width 6 height 6
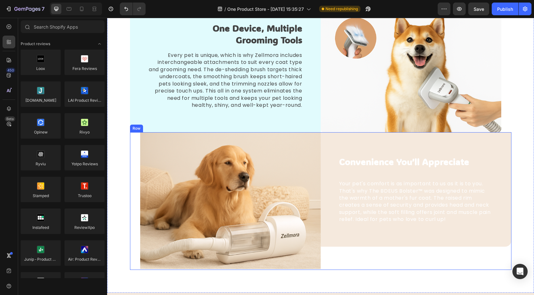
scroll to position [826, 0]
